Goal: Check status: Check status

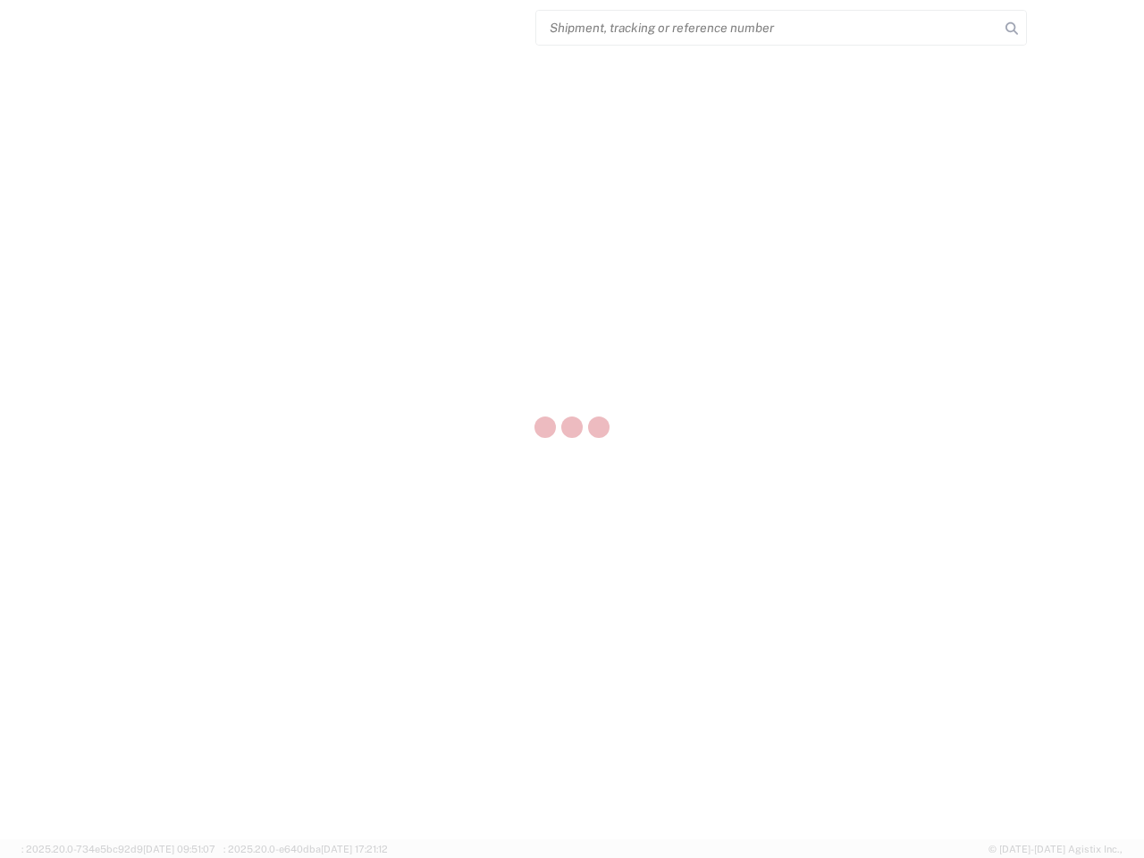
select select "US"
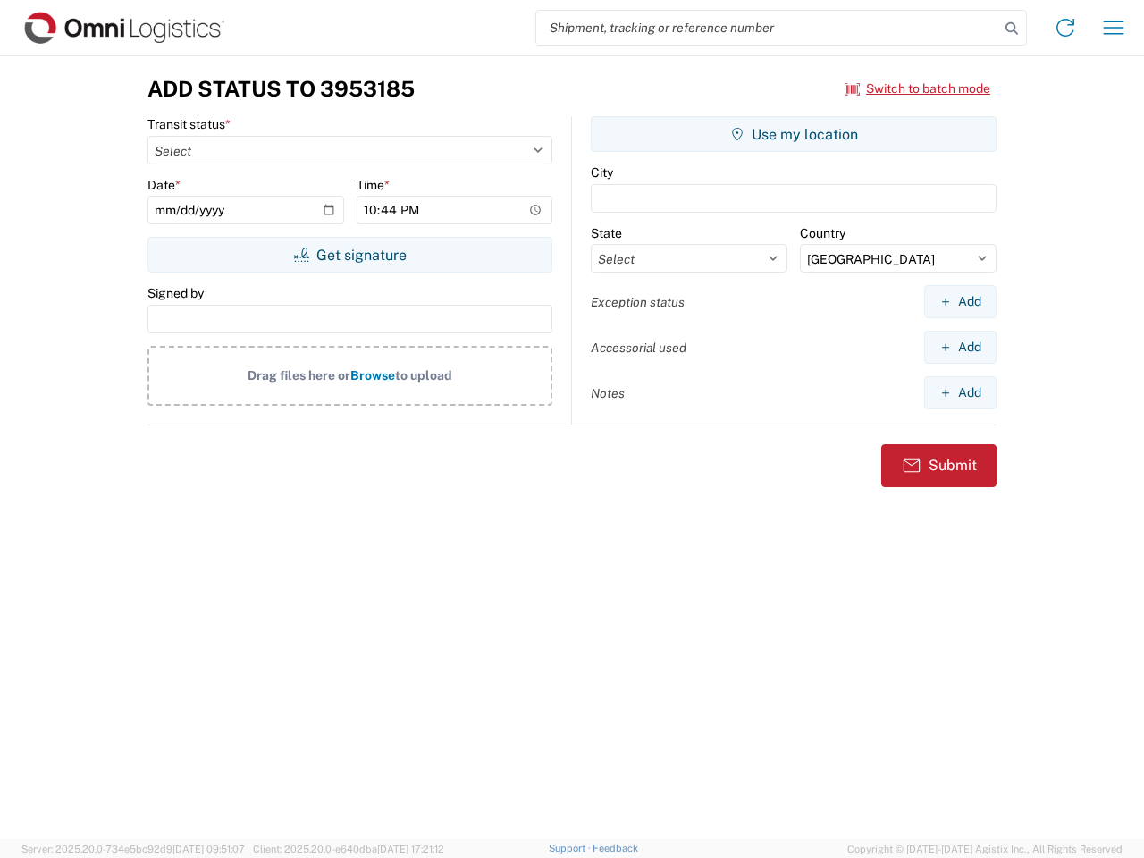
click at [768, 28] on input "search" at bounding box center [767, 28] width 463 height 34
click at [1012, 29] on icon at bounding box center [1011, 28] width 25 height 25
click at [1065, 28] on icon at bounding box center [1065, 27] width 29 height 29
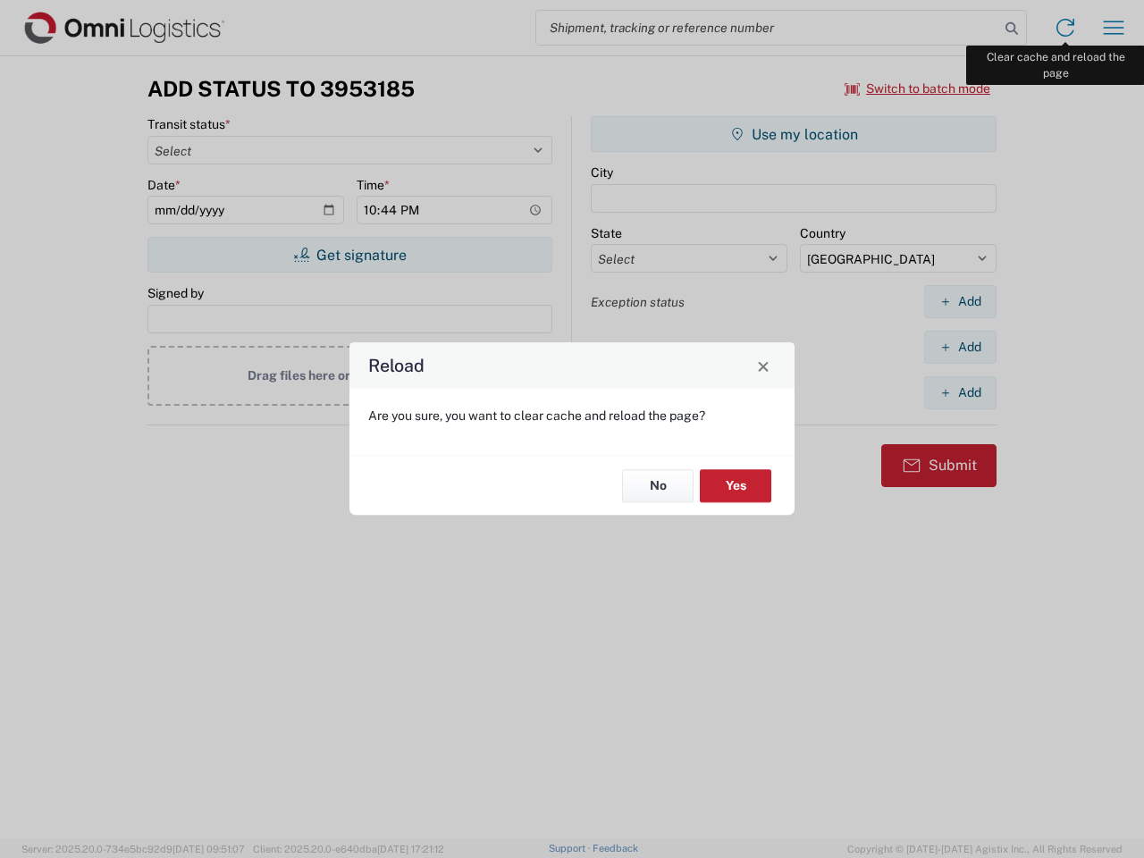
click at [1114, 28] on div "Reload Are you sure, you want to clear cache and reload the page? No Yes" at bounding box center [572, 429] width 1144 height 858
click at [918, 88] on div "Reload Are you sure, you want to clear cache and reload the page? No Yes" at bounding box center [572, 429] width 1144 height 858
click at [350, 255] on div "Reload Are you sure, you want to clear cache and reload the page? No Yes" at bounding box center [572, 429] width 1144 height 858
click at [794, 134] on div "Reload Are you sure, you want to clear cache and reload the page? No Yes" at bounding box center [572, 429] width 1144 height 858
click at [960, 301] on div "Reload Are you sure, you want to clear cache and reload the page? No Yes" at bounding box center [572, 429] width 1144 height 858
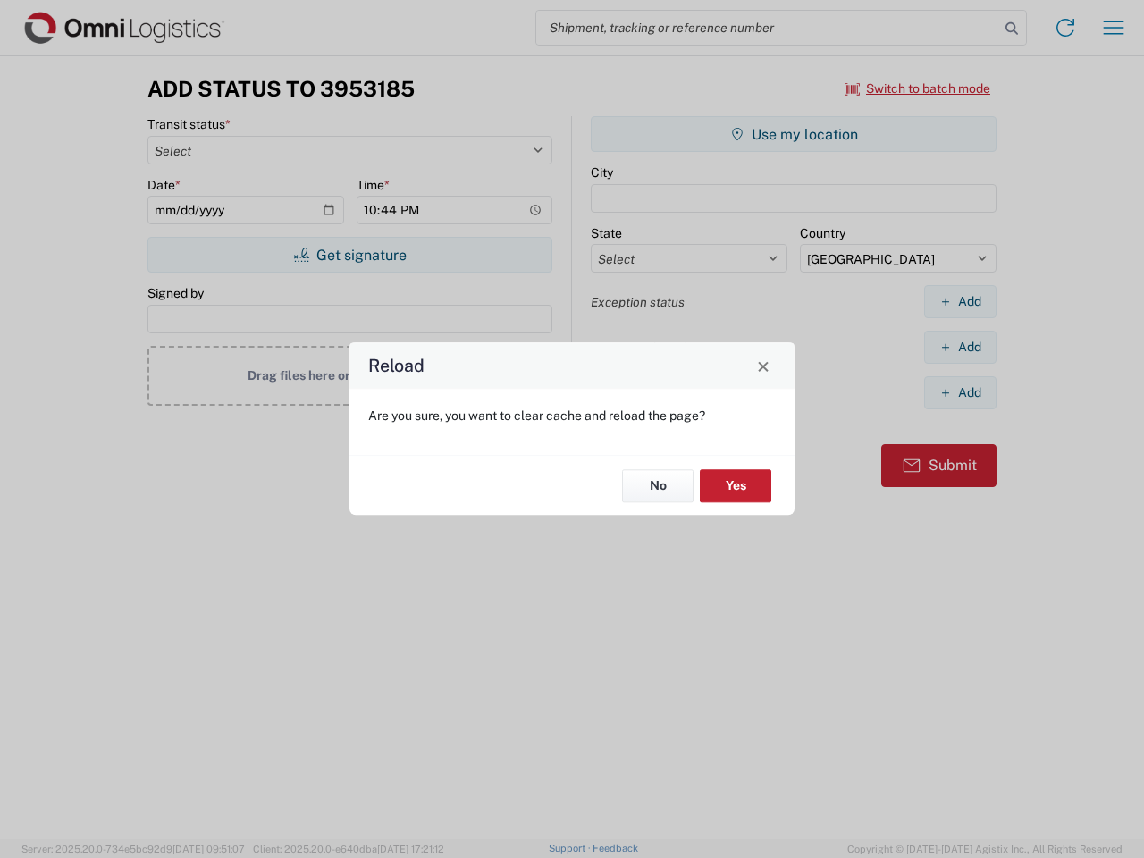
click at [960, 347] on div "Reload Are you sure, you want to clear cache and reload the page? No Yes" at bounding box center [572, 429] width 1144 height 858
click at [960, 392] on div "Reload Are you sure, you want to clear cache and reload the page? No Yes" at bounding box center [572, 429] width 1144 height 858
